Goal: Transaction & Acquisition: Purchase product/service

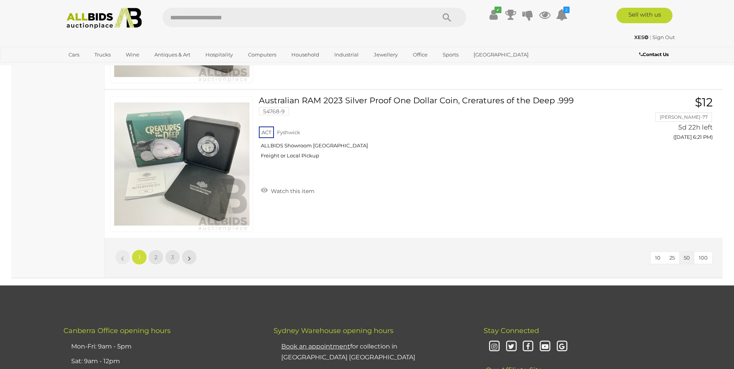
scroll to position [7388, 0]
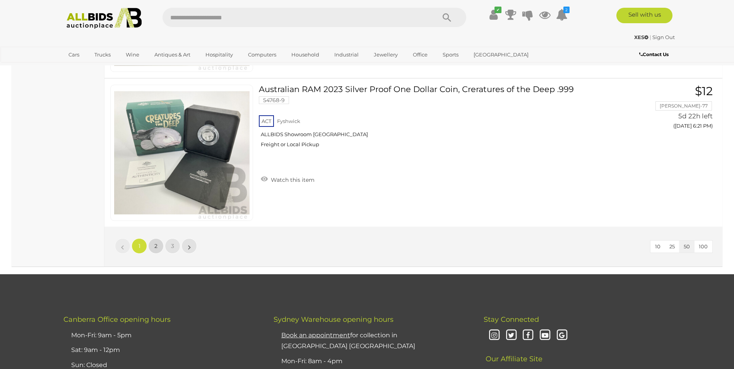
click at [154, 244] on span "2" at bounding box center [155, 246] width 3 height 7
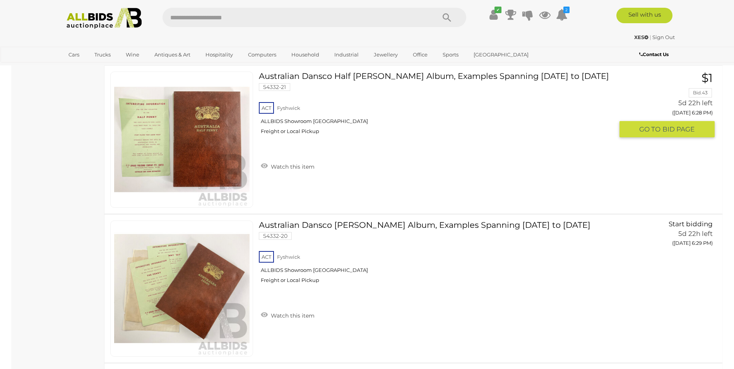
scroll to position [710, 0]
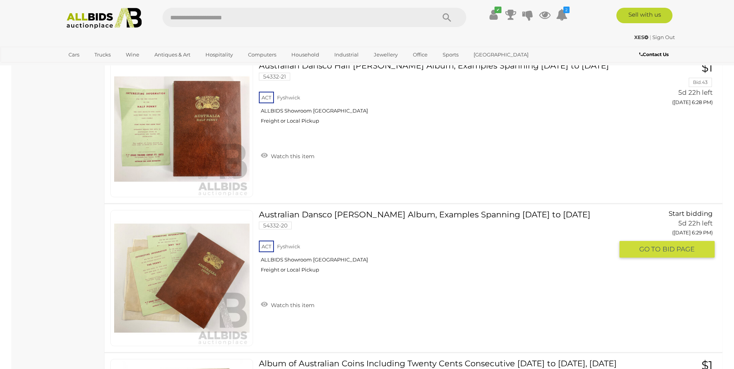
click at [214, 274] on link at bounding box center [181, 278] width 143 height 136
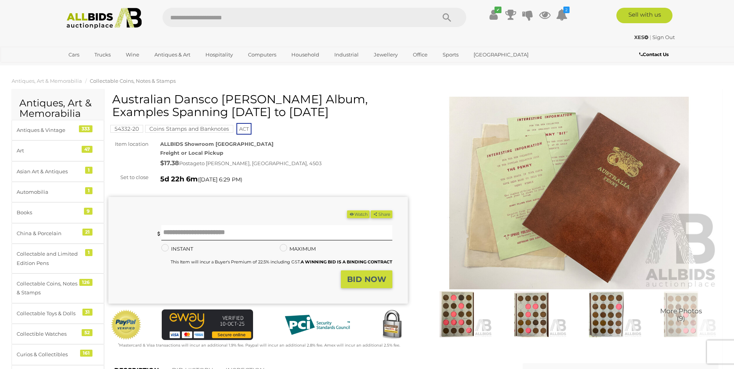
click at [464, 311] on img at bounding box center [456, 314] width 71 height 46
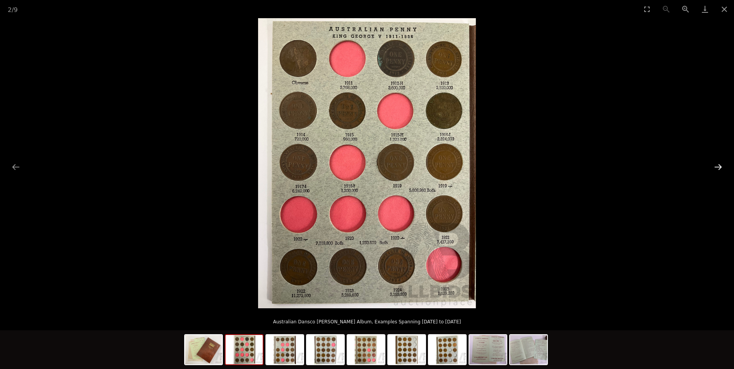
click at [714, 167] on button "Next slide" at bounding box center [718, 166] width 16 height 15
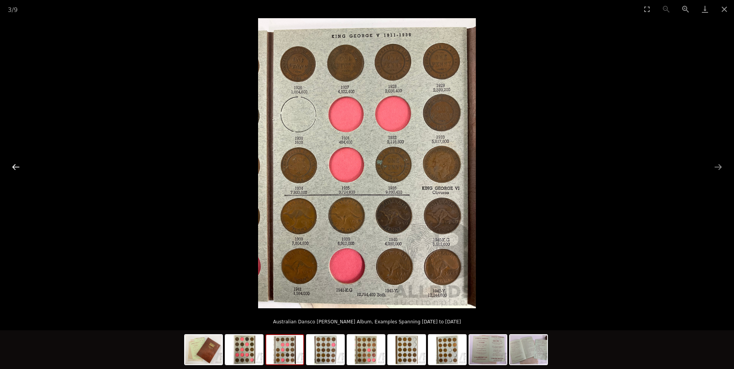
click at [15, 170] on button "Previous slide" at bounding box center [16, 166] width 16 height 15
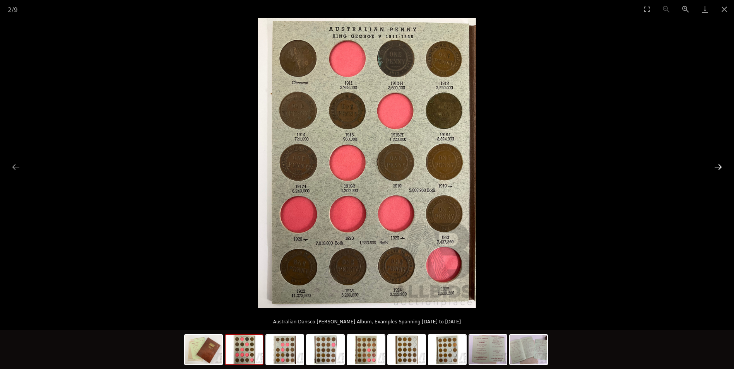
click at [719, 166] on button "Next slide" at bounding box center [718, 166] width 16 height 15
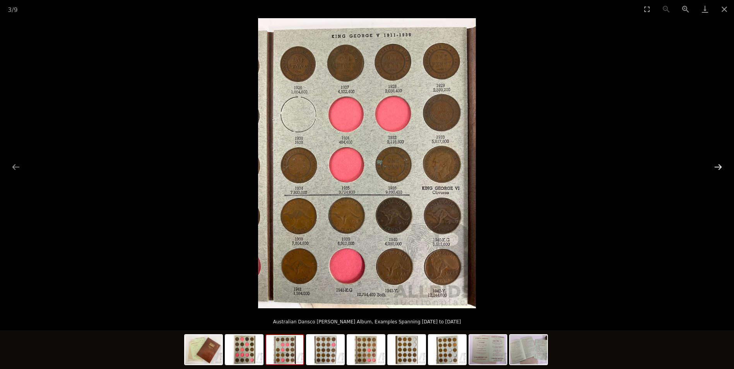
click at [719, 166] on button "Next slide" at bounding box center [718, 166] width 16 height 15
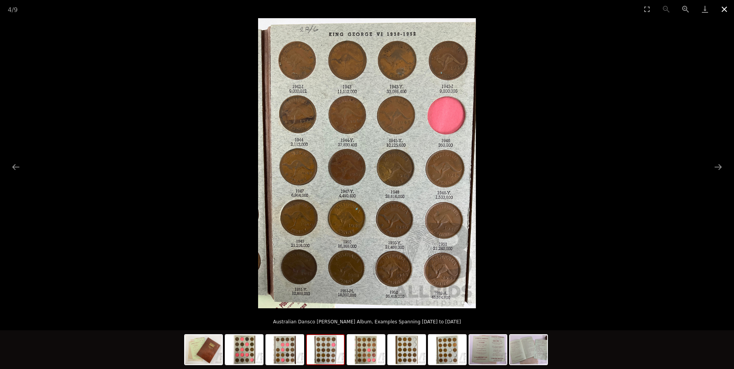
click at [726, 8] on button "Close gallery" at bounding box center [723, 9] width 19 height 18
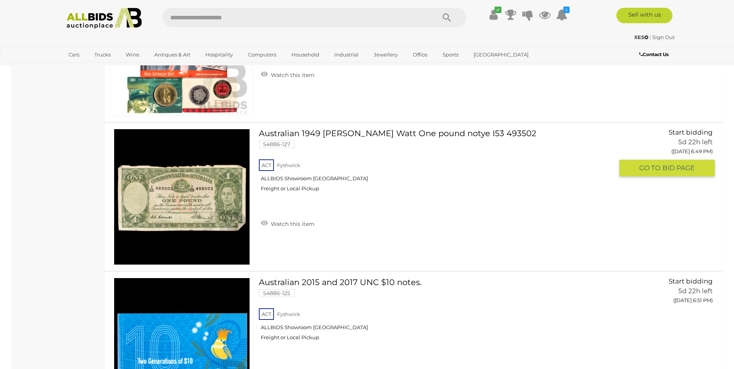
scroll to position [3620, 0]
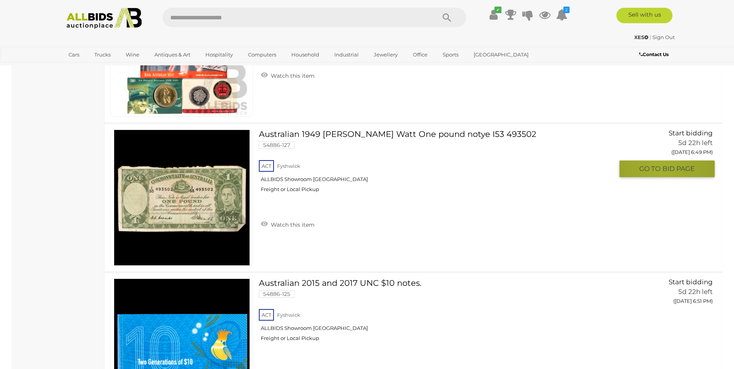
click at [661, 166] on span "GO TO" at bounding box center [650, 168] width 23 height 9
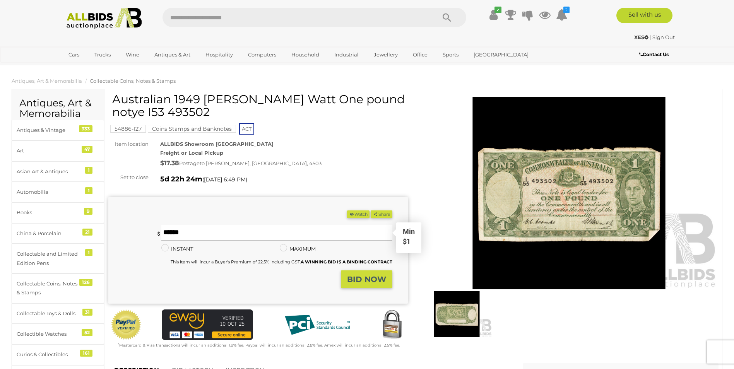
click at [208, 232] on input "text" at bounding box center [276, 232] width 231 height 15
type input "*"
click at [367, 281] on strong "BID NOW" at bounding box center [366, 279] width 39 height 9
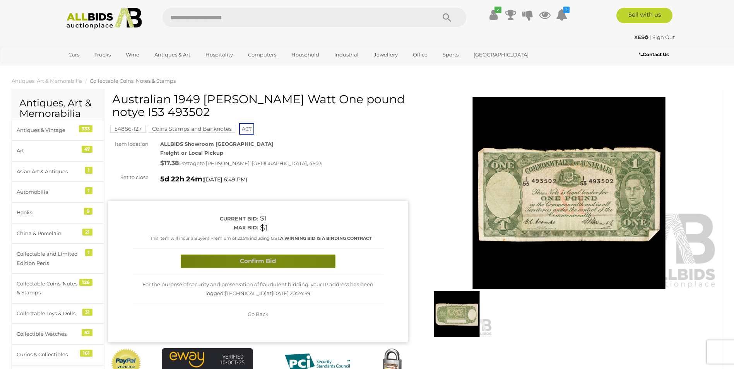
click at [277, 260] on button "Confirm Bid" at bounding box center [258, 262] width 155 height 14
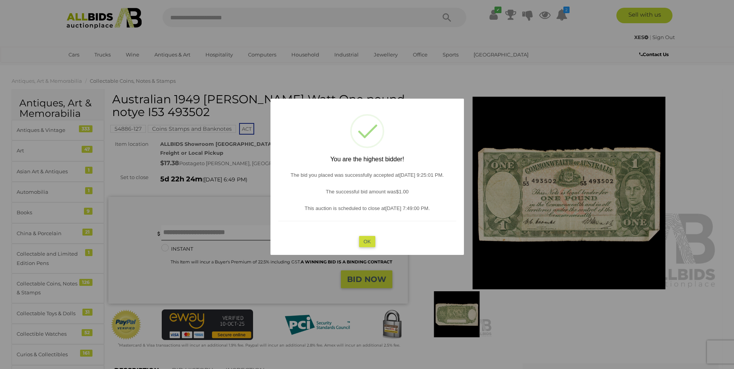
click at [370, 240] on button "OK" at bounding box center [367, 241] width 17 height 11
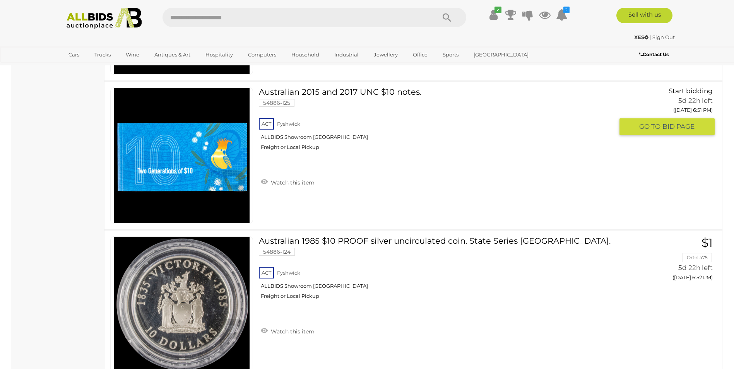
scroll to position [3819, 0]
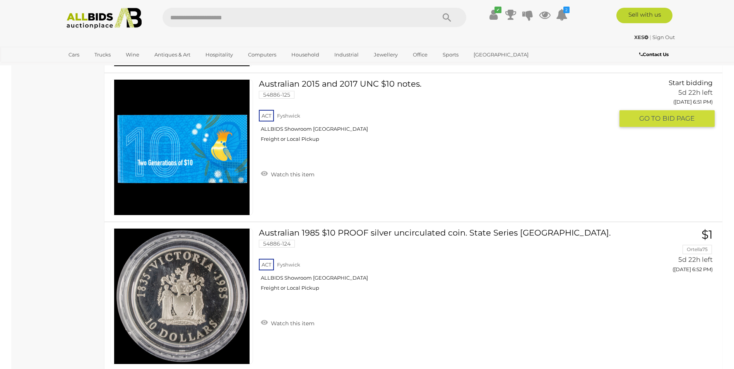
click at [186, 149] on img at bounding box center [181, 147] width 135 height 135
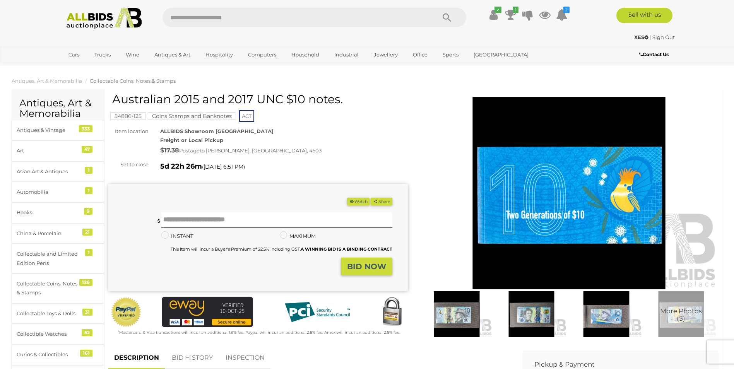
click at [465, 317] on img at bounding box center [456, 314] width 71 height 46
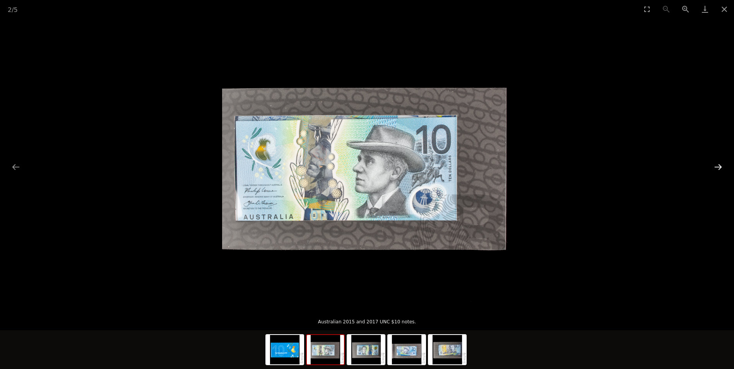
click at [714, 166] on button "Next slide" at bounding box center [718, 166] width 16 height 15
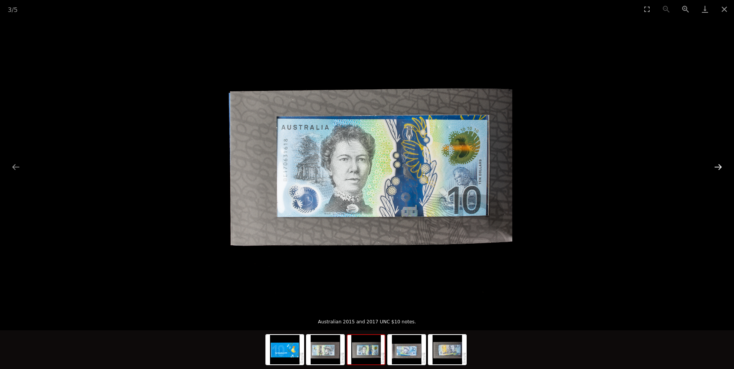
click at [714, 166] on button "Next slide" at bounding box center [718, 166] width 16 height 15
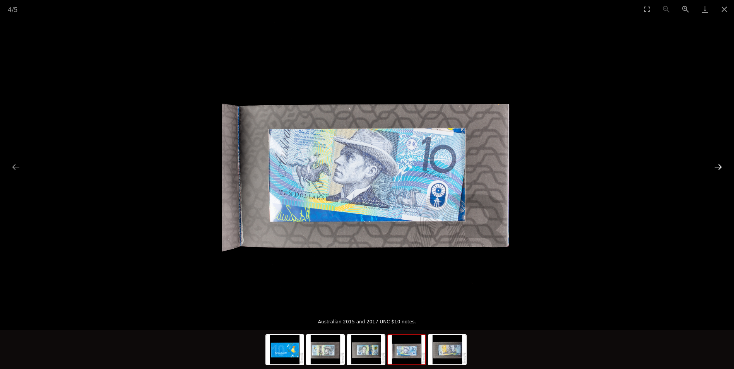
click at [714, 166] on button "Next slide" at bounding box center [718, 166] width 16 height 15
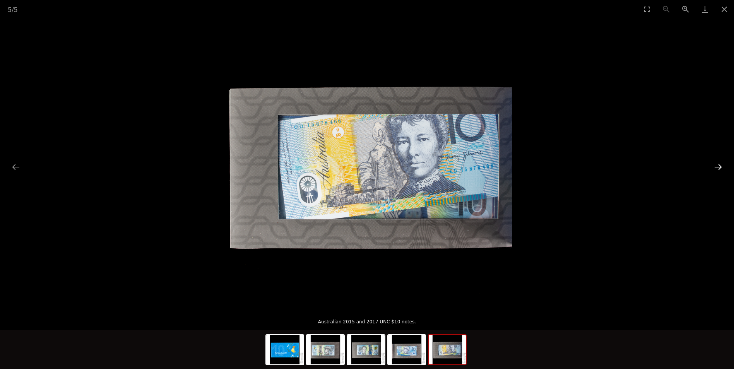
click at [714, 166] on button "Next slide" at bounding box center [718, 166] width 16 height 15
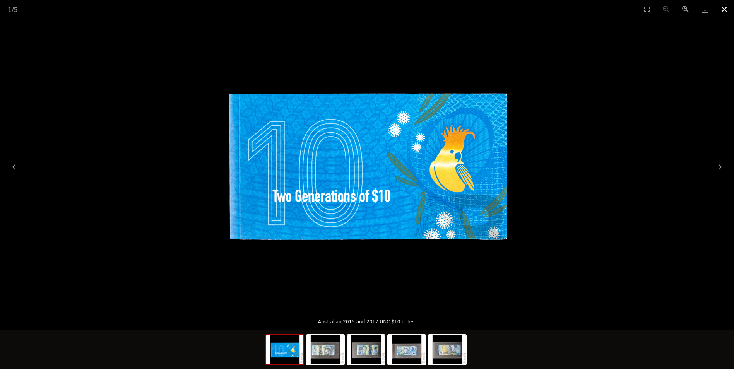
click at [724, 10] on button "Close gallery" at bounding box center [723, 9] width 19 height 18
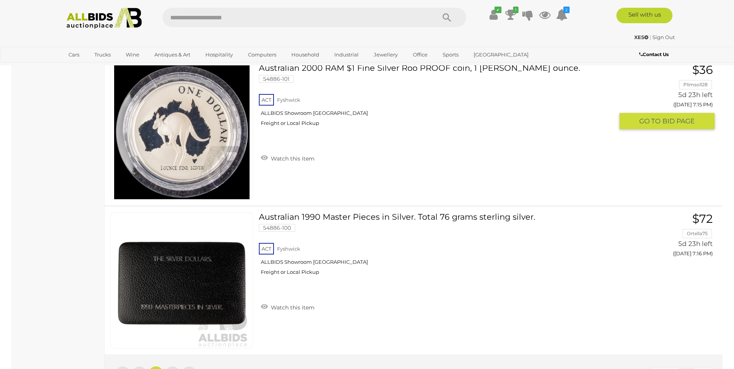
scroll to position [7318, 0]
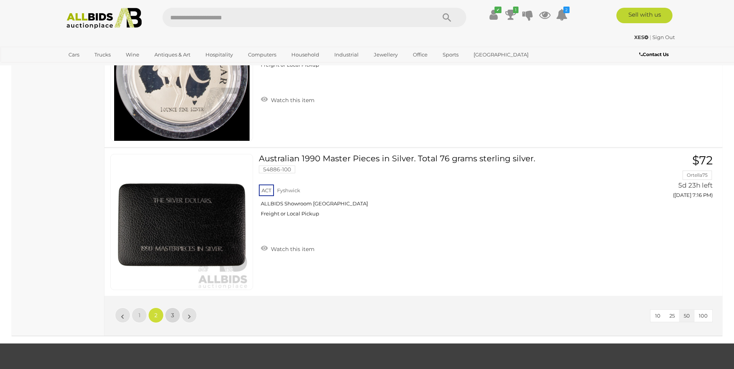
click at [171, 315] on span "3" at bounding box center [172, 315] width 3 height 7
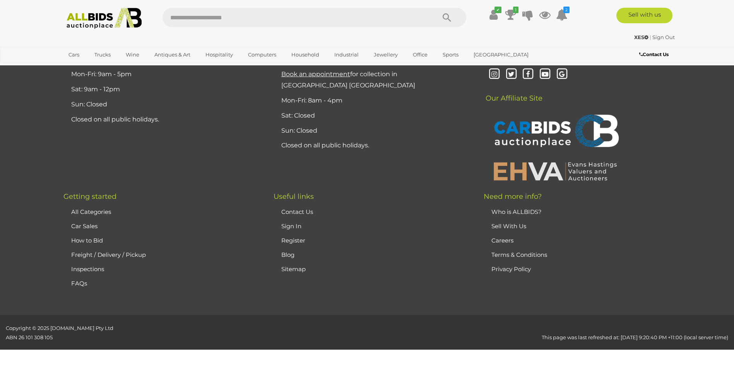
scroll to position [91, 0]
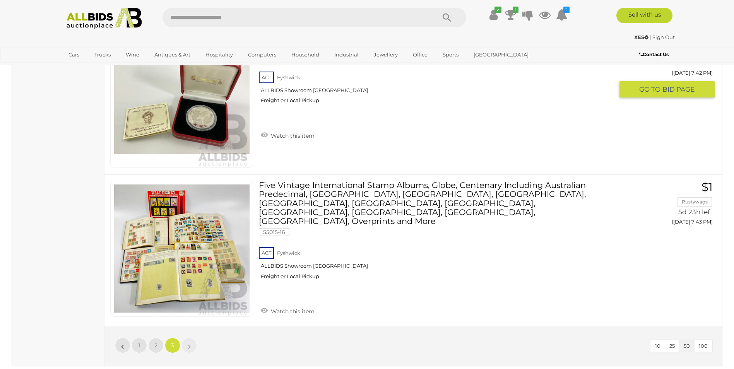
scroll to position [3804, 0]
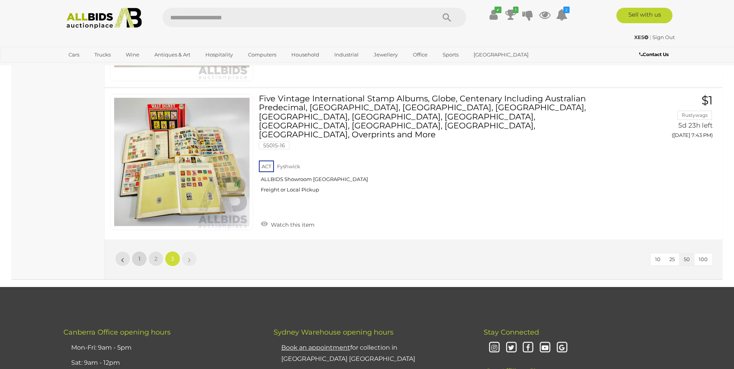
click at [135, 251] on link "1" at bounding box center [139, 258] width 15 height 15
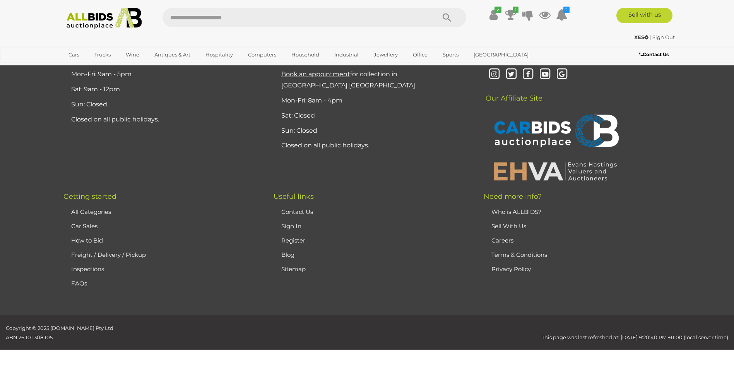
scroll to position [91, 0]
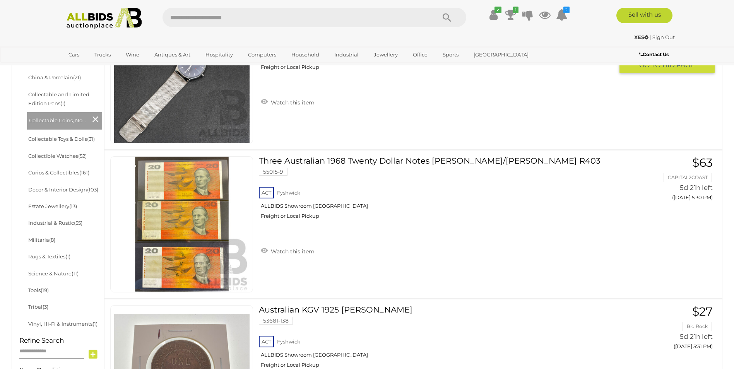
scroll to position [323, 0]
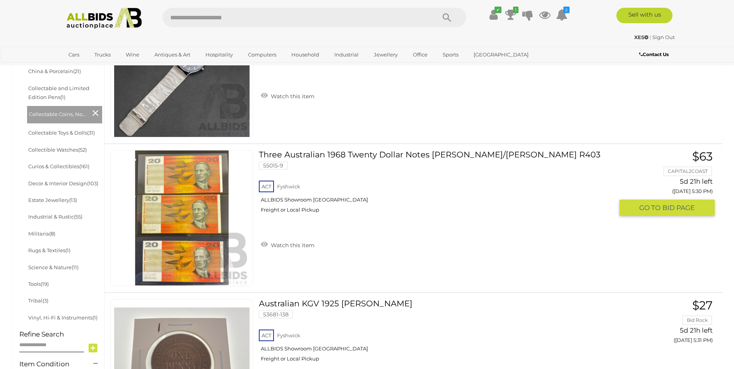
click at [195, 201] on link at bounding box center [181, 218] width 143 height 136
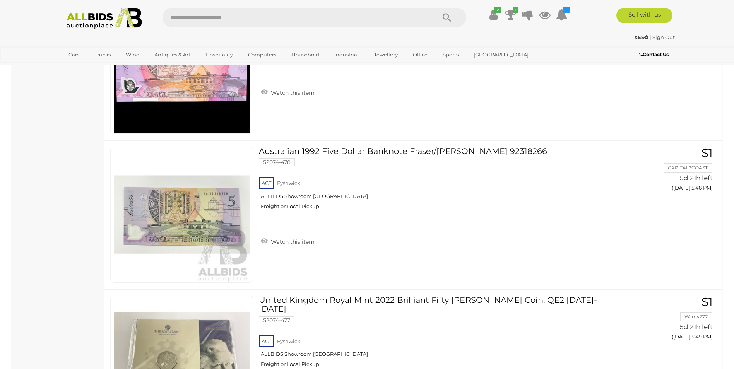
scroll to position [2864, 0]
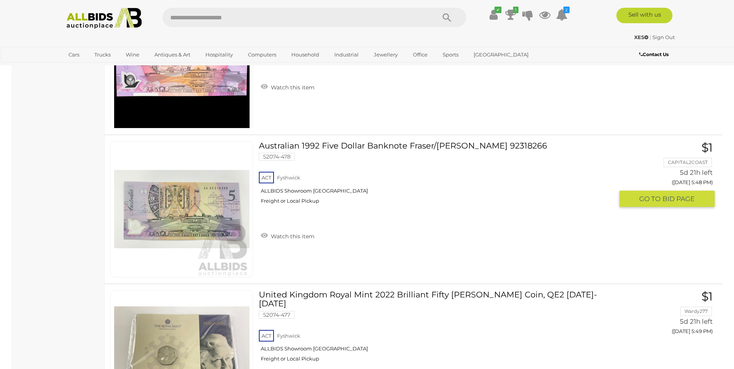
click at [341, 147] on link "Australian 1992 Five Dollar Banknote Fraser/Cole AA 92318266 52074-478 ACT Fysh…" at bounding box center [439, 175] width 349 height 69
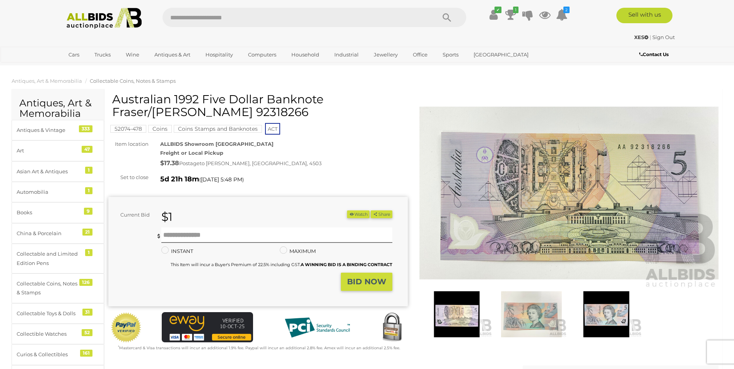
click at [543, 308] on img at bounding box center [531, 314] width 71 height 46
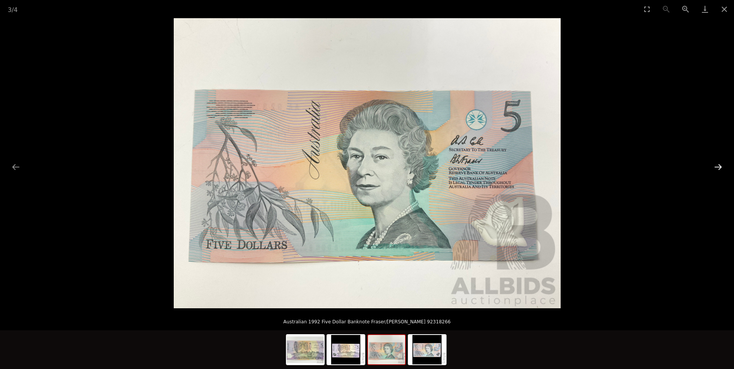
click at [715, 169] on button "Next slide" at bounding box center [718, 166] width 16 height 15
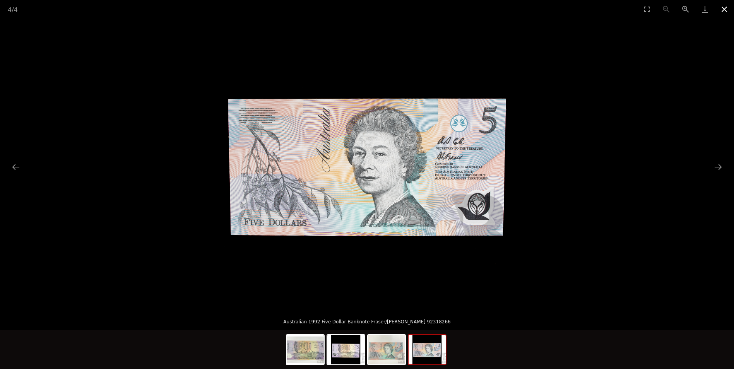
click at [727, 9] on button "Close gallery" at bounding box center [723, 9] width 19 height 18
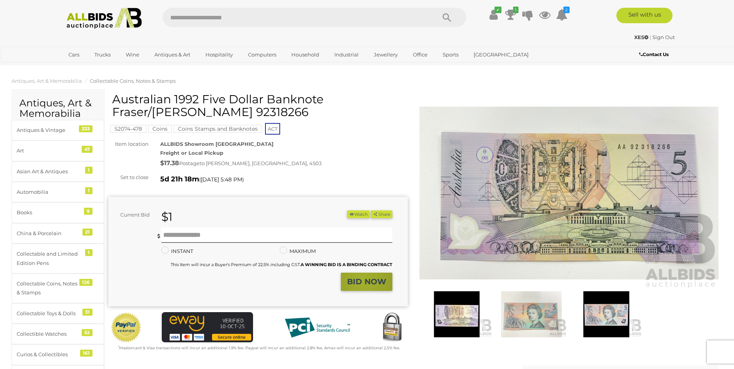
click at [362, 280] on strong "BID NOW" at bounding box center [366, 281] width 39 height 9
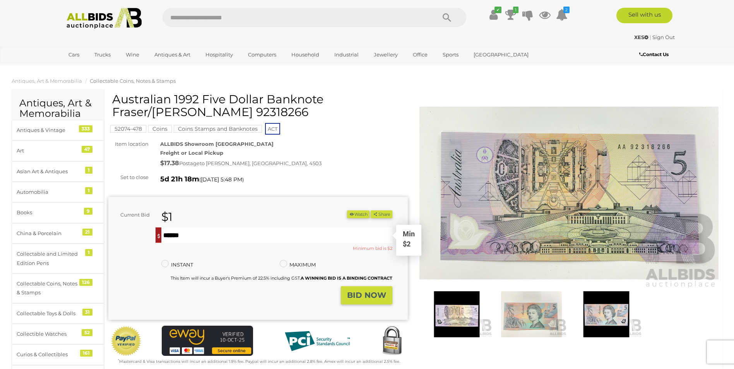
click at [183, 236] on input "text" at bounding box center [276, 234] width 231 height 15
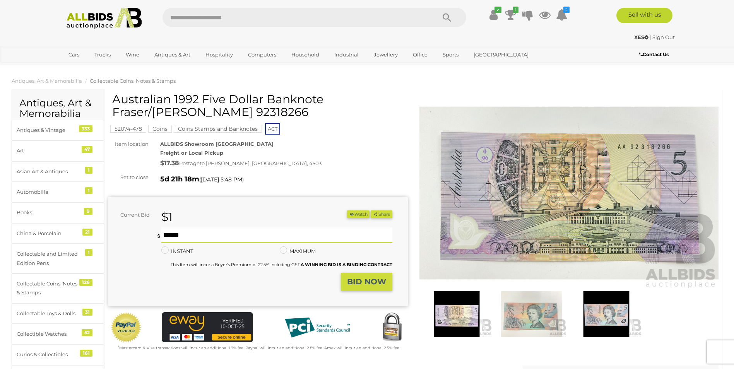
type input "*"
click at [355, 282] on strong "BID NOW" at bounding box center [366, 281] width 39 height 9
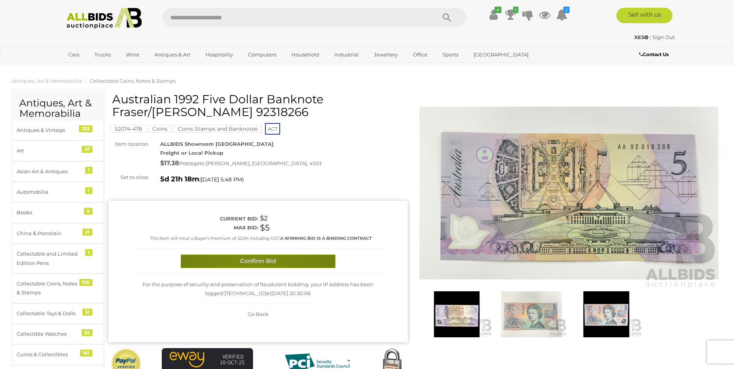
click at [254, 261] on button "Confirm Bid" at bounding box center [258, 262] width 155 height 14
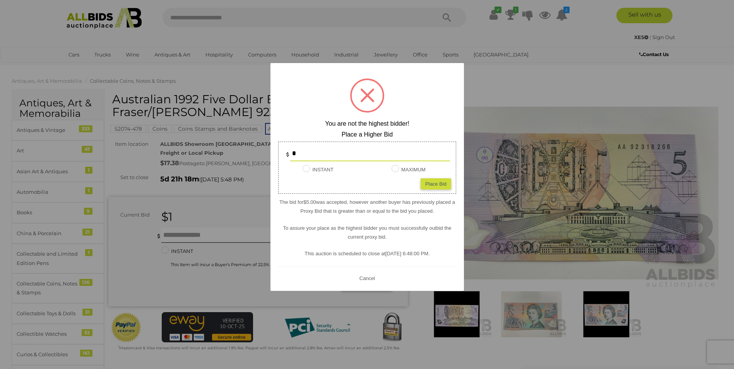
click at [441, 186] on div "Place Bid" at bounding box center [435, 183] width 31 height 11
type input "*"
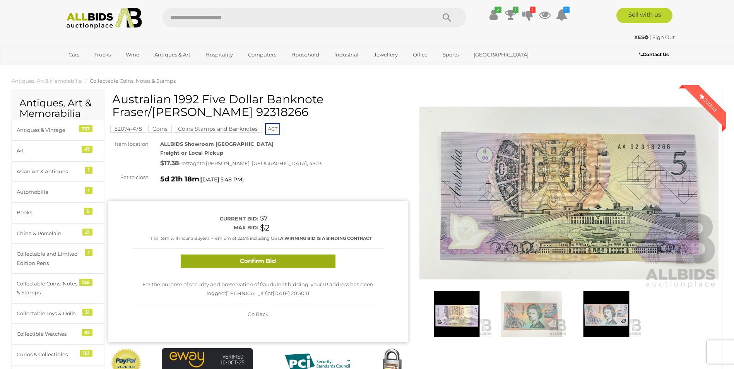
click at [237, 259] on button "Confirm Bid" at bounding box center [258, 262] width 155 height 14
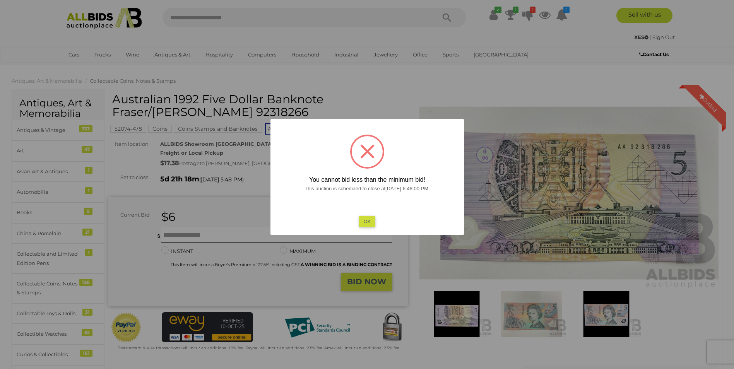
click at [370, 221] on button "OK" at bounding box center [367, 221] width 17 height 11
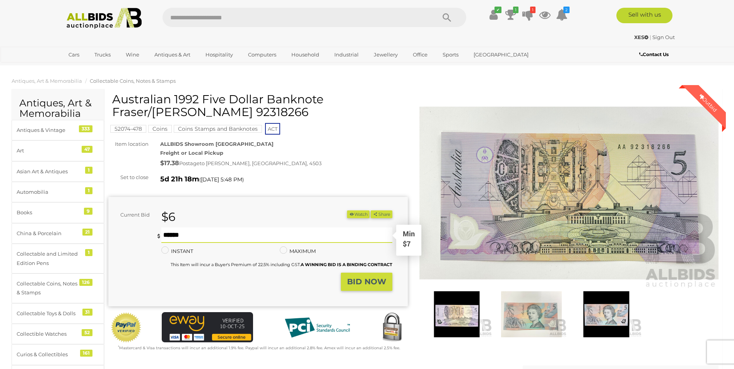
click at [215, 234] on input "text" at bounding box center [276, 234] width 231 height 15
type input "**"
click at [360, 280] on strong "BID NOW" at bounding box center [366, 281] width 39 height 9
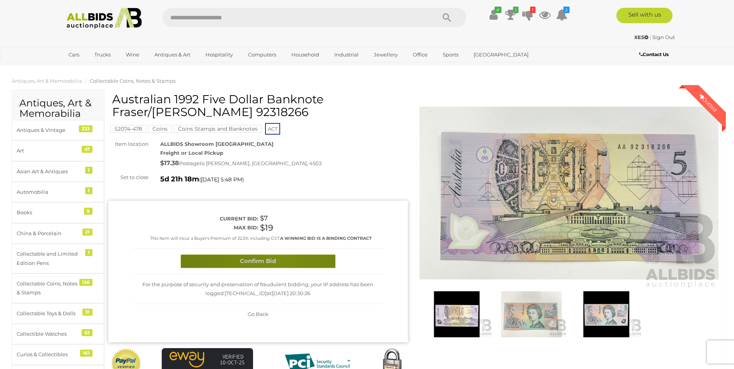
click at [277, 261] on button "Confirm Bid" at bounding box center [258, 262] width 155 height 14
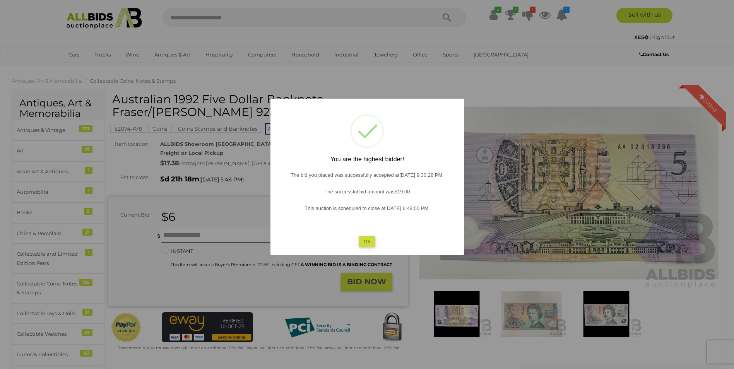
click at [367, 240] on button "OK" at bounding box center [367, 241] width 17 height 11
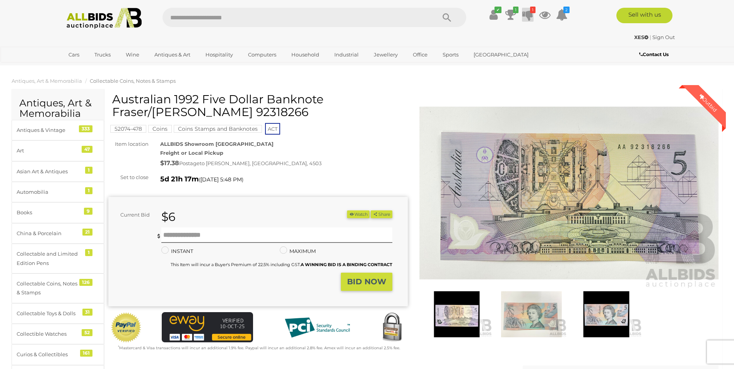
click at [526, 12] on icon at bounding box center [527, 15] width 11 height 14
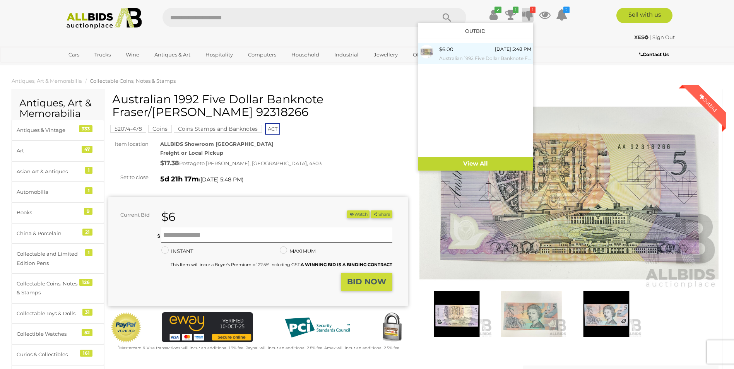
click at [472, 48] on div "$6.00 Thursday 5:48 PM Australian 1992 Five Dollar Banknote Fraser/Cole AA 9231…" at bounding box center [485, 53] width 92 height 17
